Goal: Navigation & Orientation: Find specific page/section

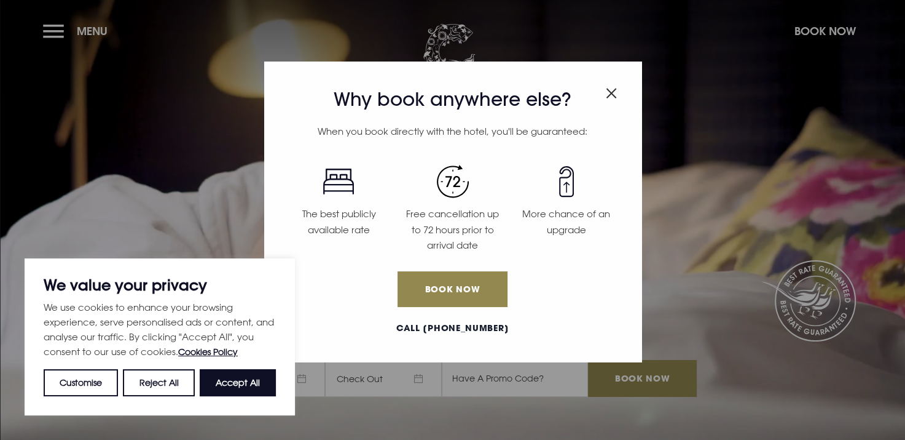
click at [610, 93] on img "Close modal" at bounding box center [611, 93] width 11 height 10
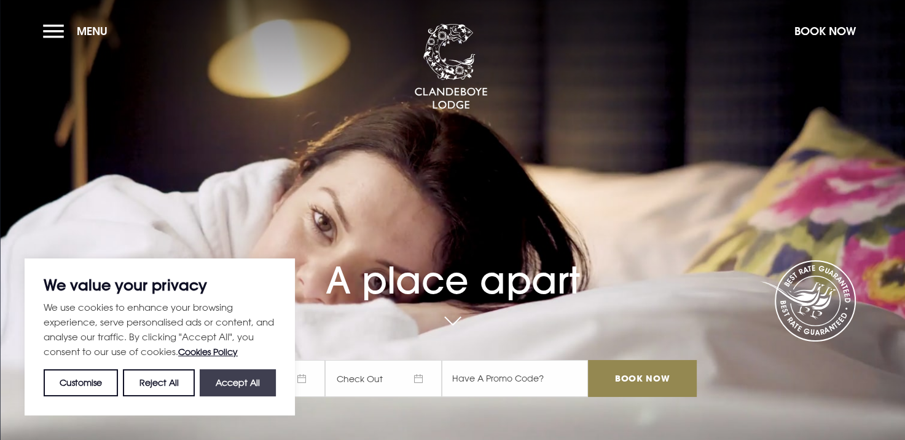
click at [243, 385] on button "Accept All" at bounding box center [238, 382] width 76 height 27
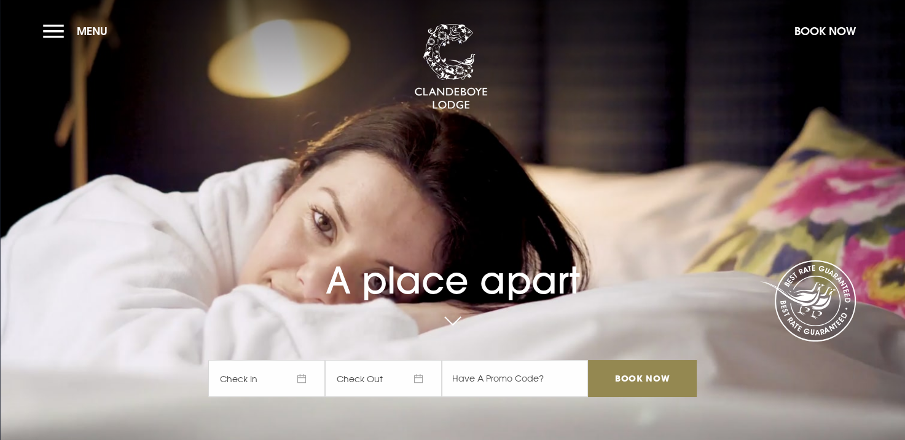
checkbox input "true"
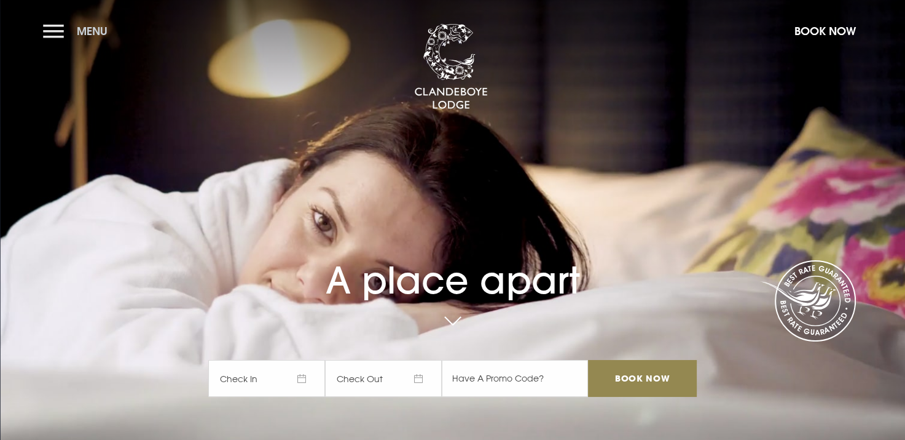
click at [49, 29] on button "Menu" at bounding box center [78, 31] width 71 height 26
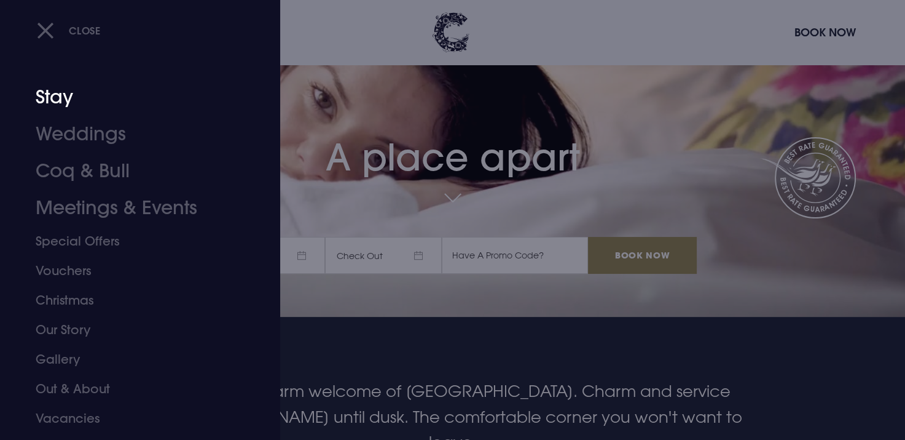
click at [65, 95] on link "Stay" at bounding box center [133, 97] width 194 height 37
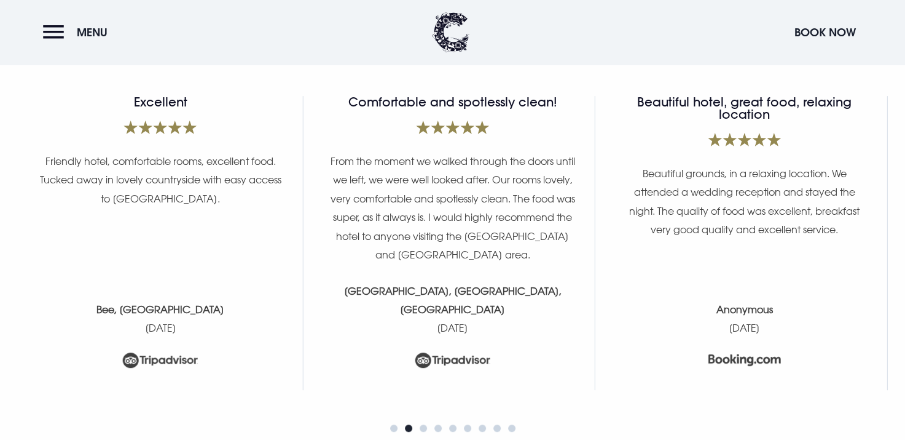
scroll to position [4979, 0]
